Goal: Find specific page/section: Find specific page/section

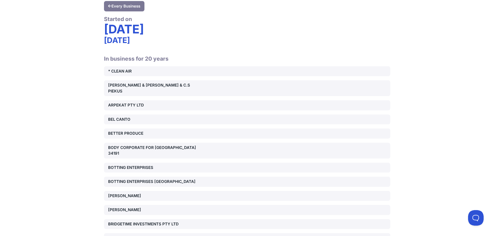
click at [111, 70] on div "* CLEAN AIR" at bounding box center [153, 71] width 91 height 6
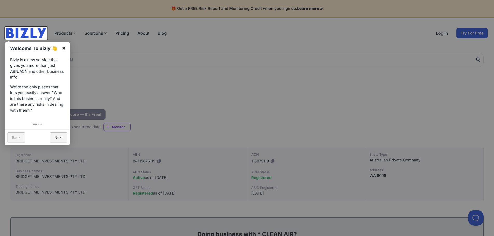
click at [65, 48] on link "×" at bounding box center [64, 48] width 12 height 12
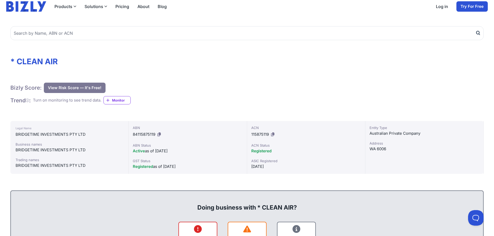
scroll to position [52, 0]
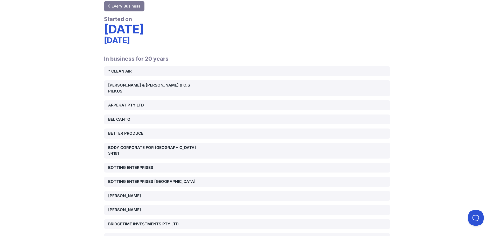
drag, startPoint x: 107, startPoint y: 26, endPoint x: 142, endPoint y: 31, distance: 35.9
click at [142, 31] on div "[DATE]" at bounding box center [247, 29] width 286 height 13
click at [178, 37] on div "[DATE]" at bounding box center [247, 40] width 286 height 9
